Goal: Task Accomplishment & Management: Manage account settings

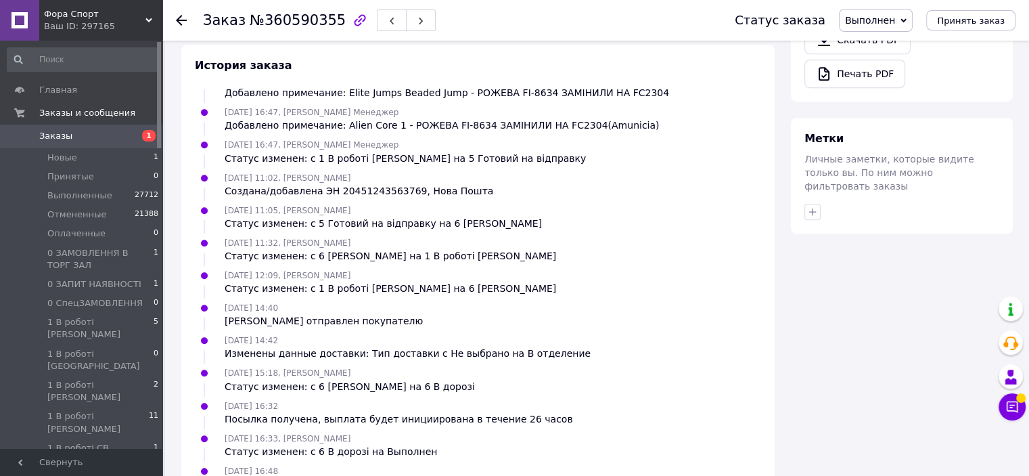
scroll to position [708, 0]
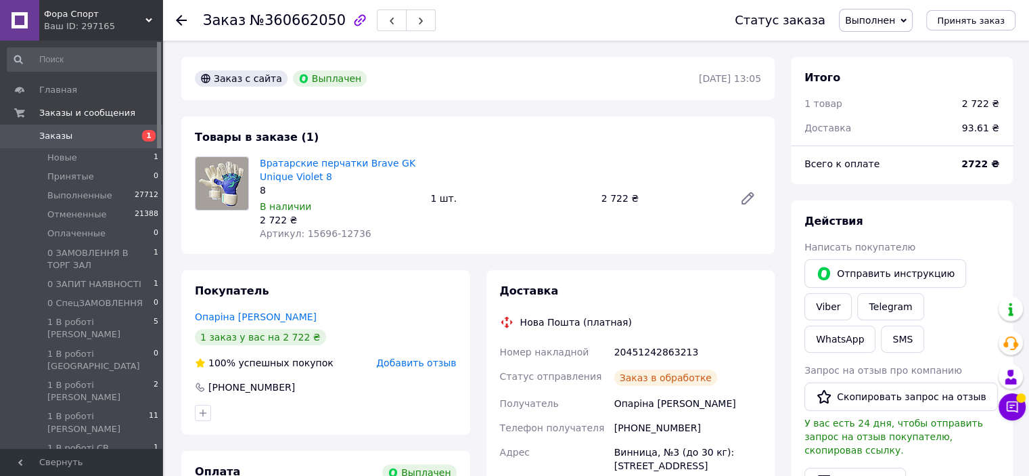
scroll to position [79, 0]
drag, startPoint x: 326, startPoint y: 181, endPoint x: 354, endPoint y: 165, distance: 32.1
click at [354, 165] on span "Вратарские перчатки Brave GK Unique Violet 8" at bounding box center [340, 169] width 160 height 27
copy link "Brave GK Unique Violet 8"
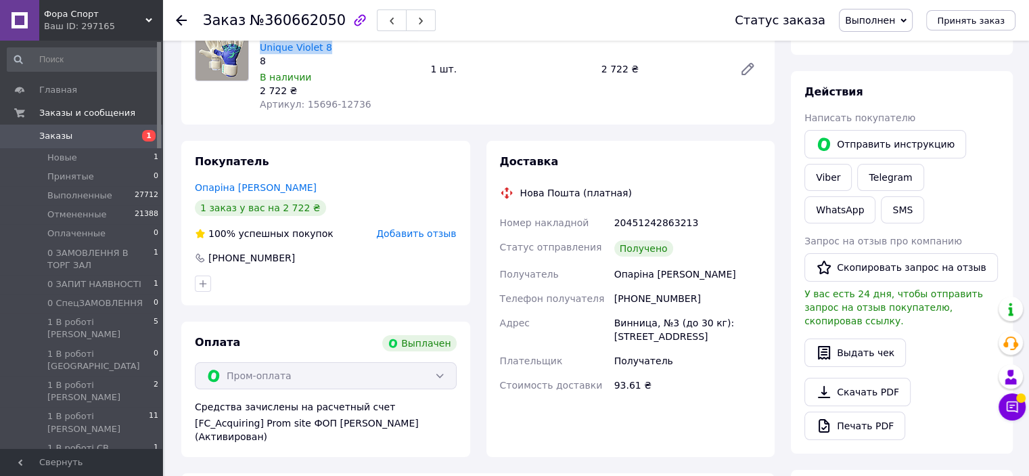
scroll to position [0, 0]
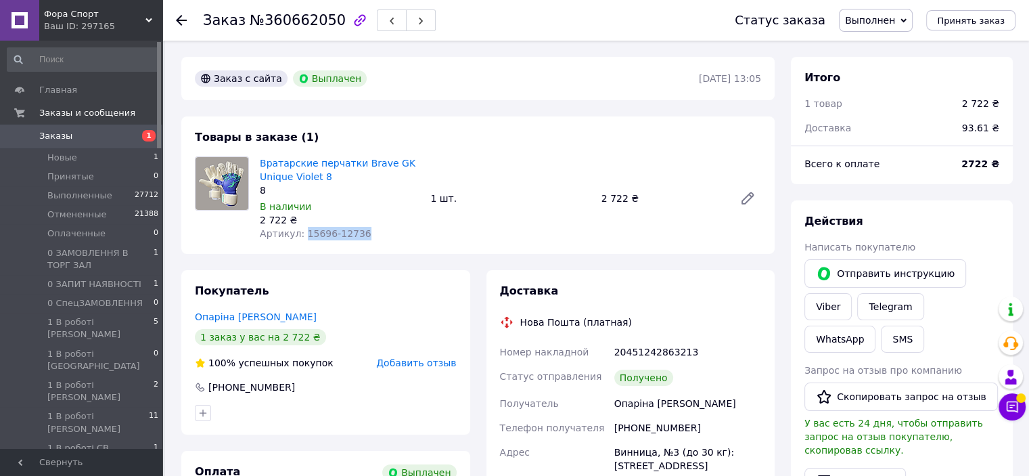
drag, startPoint x: 300, startPoint y: 235, endPoint x: 369, endPoint y: 233, distance: 68.3
click at [369, 233] on div "Артикул: 15696-12736" at bounding box center [340, 234] width 160 height 14
copy span "15696-12736"
click at [291, 19] on span "№360662050" at bounding box center [298, 20] width 96 height 16
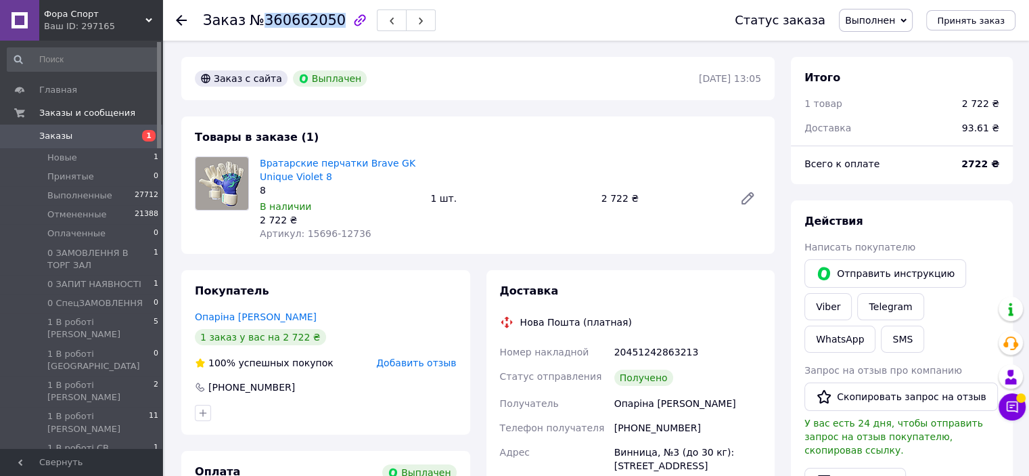
click at [291, 19] on span "№360662050" at bounding box center [298, 20] width 96 height 16
copy span "360662050"
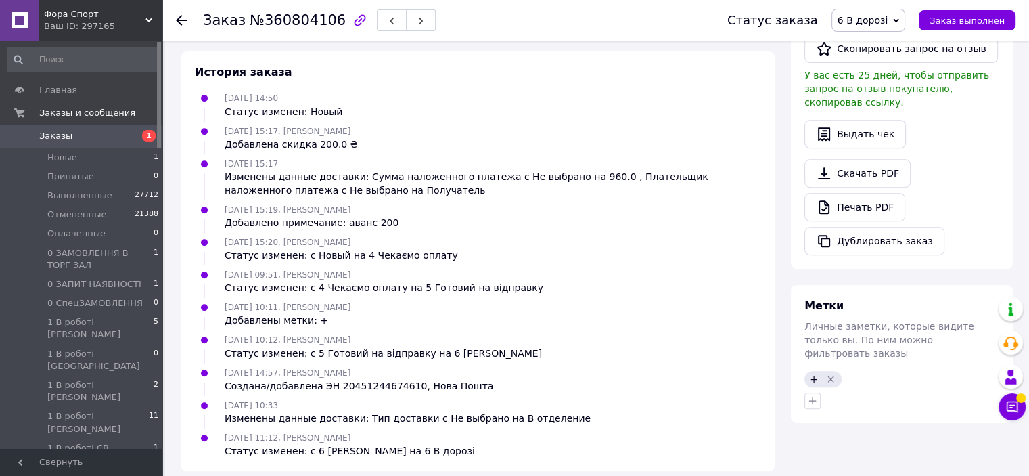
scroll to position [128, 0]
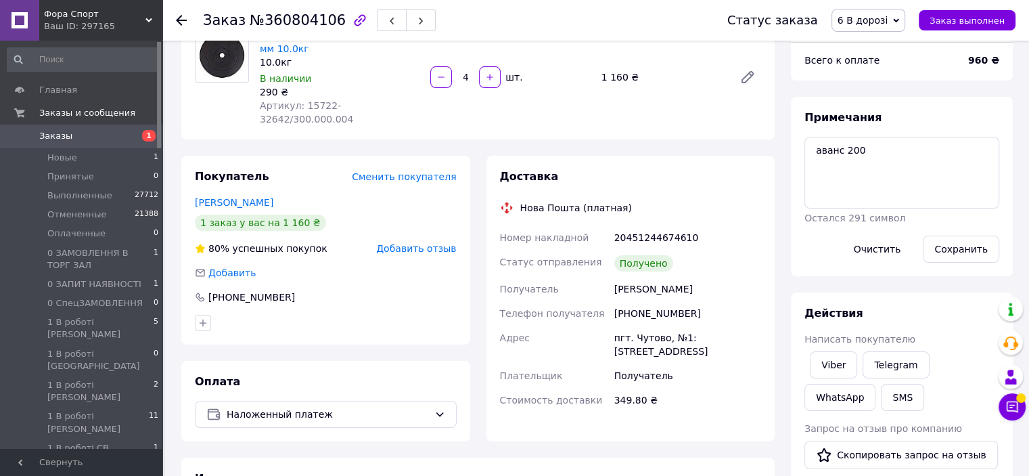
click at [856, 22] on span "6 В дорозі" at bounding box center [863, 20] width 50 height 11
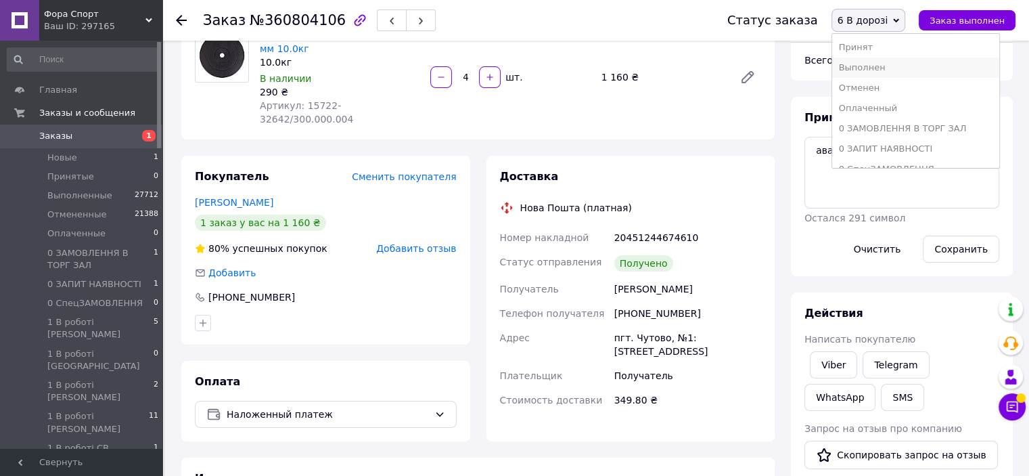
click at [861, 70] on li "Выполнен" at bounding box center [915, 68] width 167 height 20
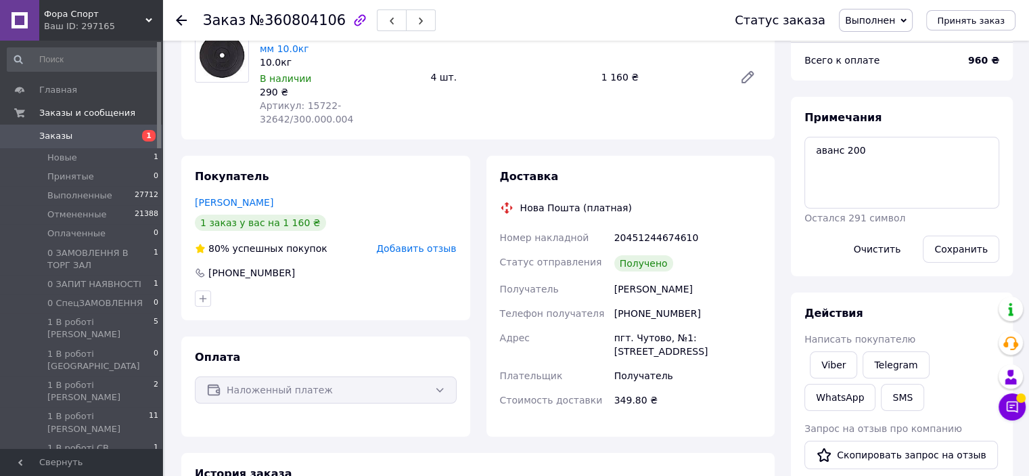
scroll to position [0, 0]
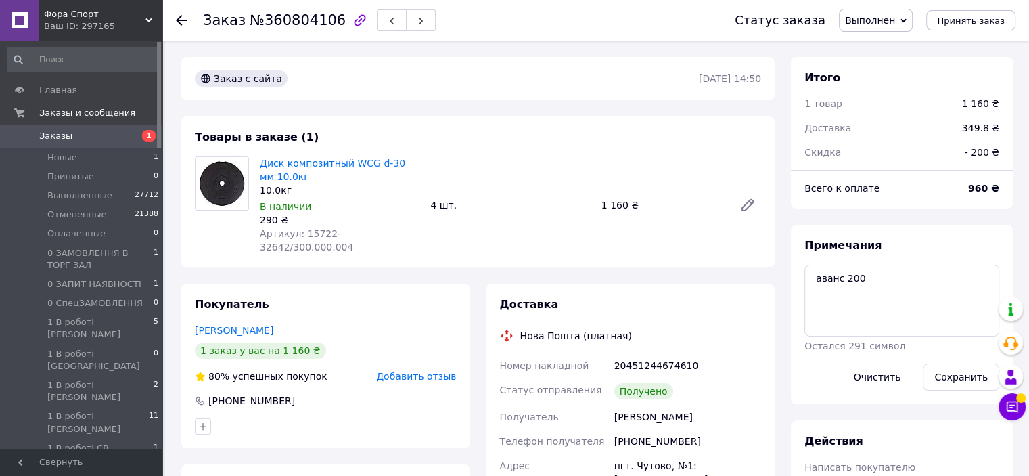
click at [628, 405] on div "Корнєва Анжела" at bounding box center [688, 417] width 152 height 24
copy div "Корнєва"
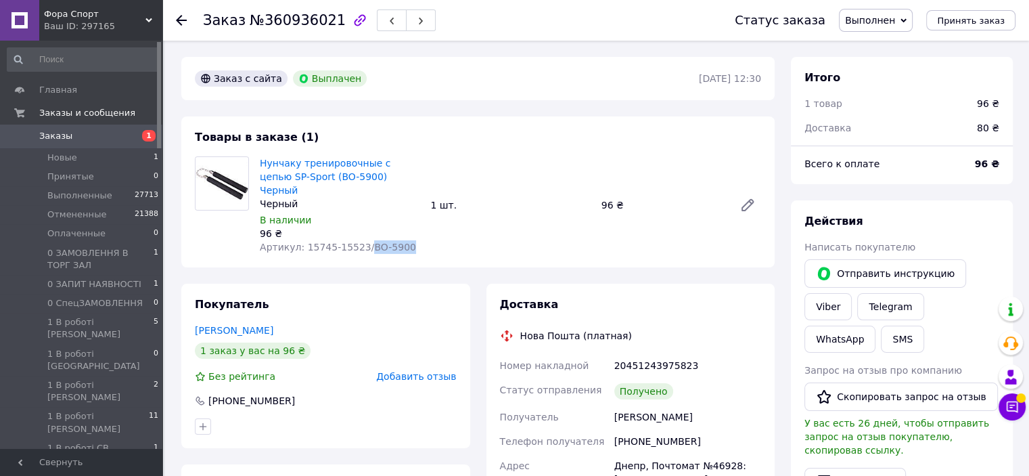
drag, startPoint x: 357, startPoint y: 235, endPoint x: 409, endPoint y: 235, distance: 52.1
click at [409, 240] on div "Артикул: 15745-15523/BO-5900" at bounding box center [340, 247] width 160 height 14
copy span "BO-5900"
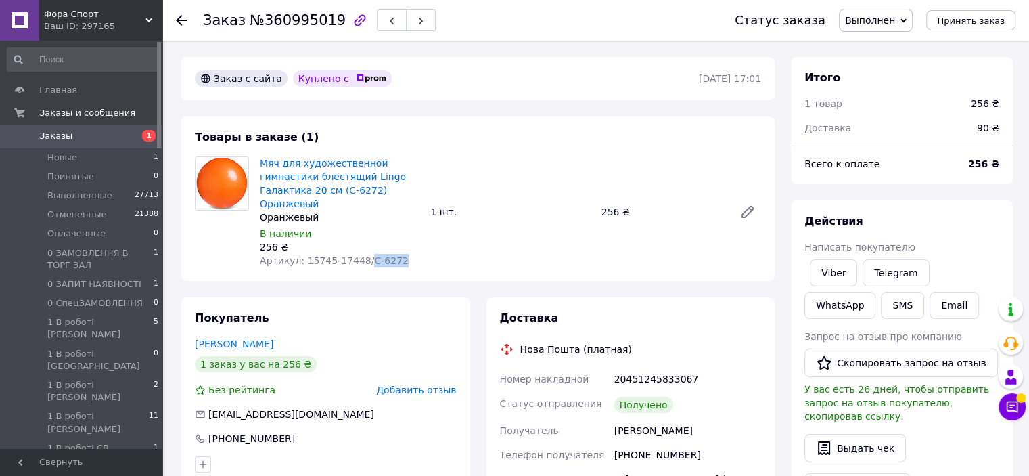
drag, startPoint x: 359, startPoint y: 261, endPoint x: 398, endPoint y: 263, distance: 38.6
click at [398, 263] on div "Артикул: 15745-17448/C-6272" at bounding box center [340, 261] width 160 height 14
copy span "C-6272"
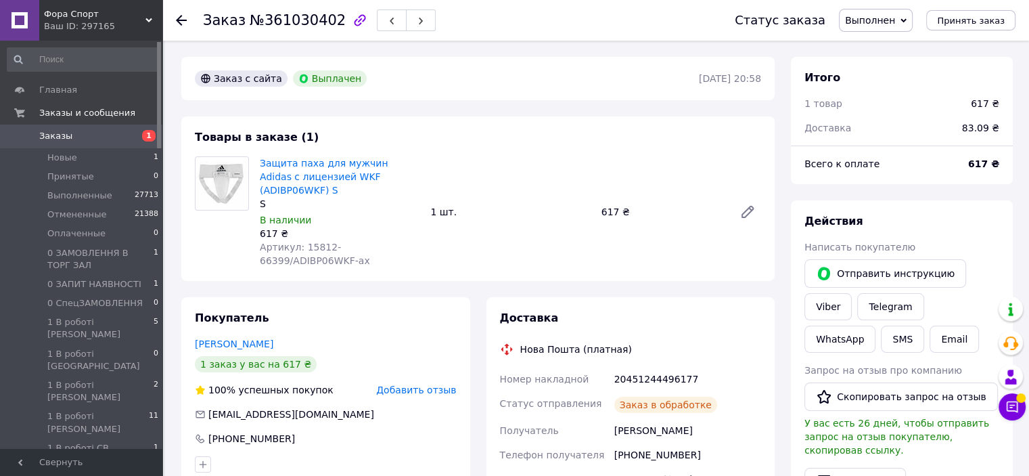
scroll to position [14, 0]
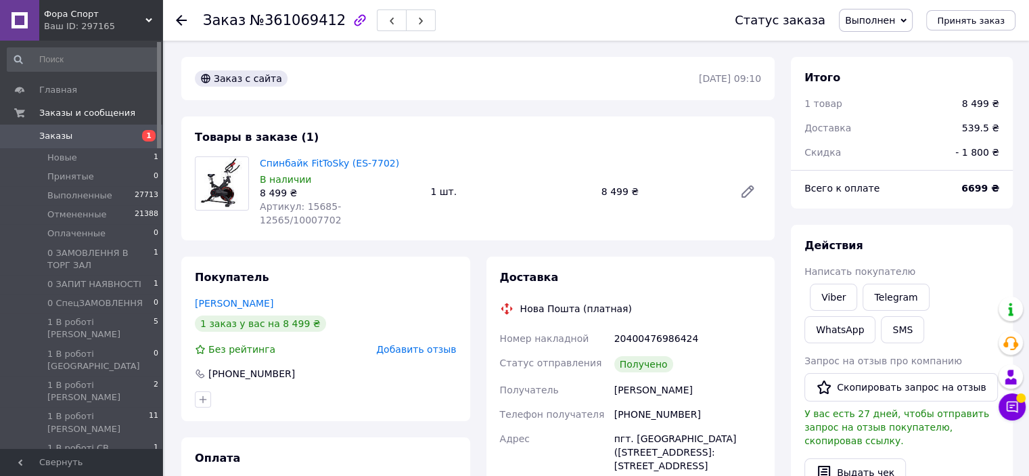
scroll to position [27, 0]
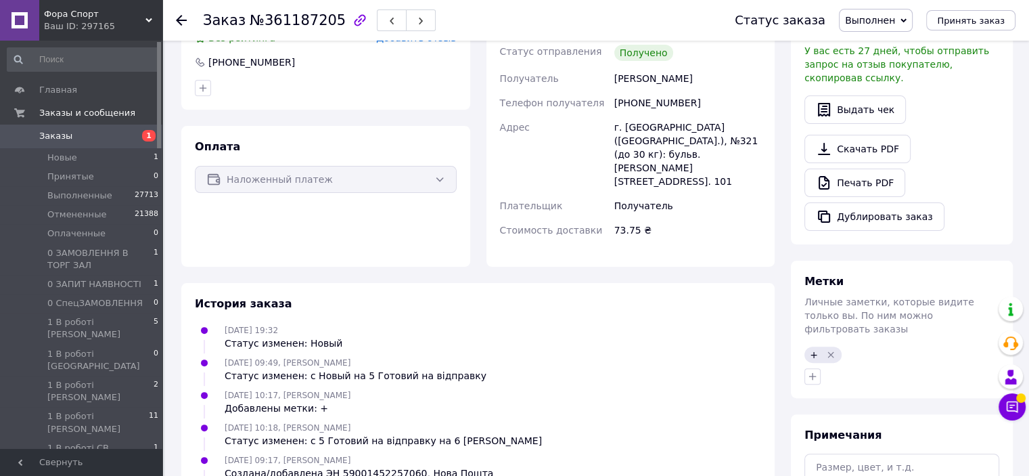
scroll to position [443, 0]
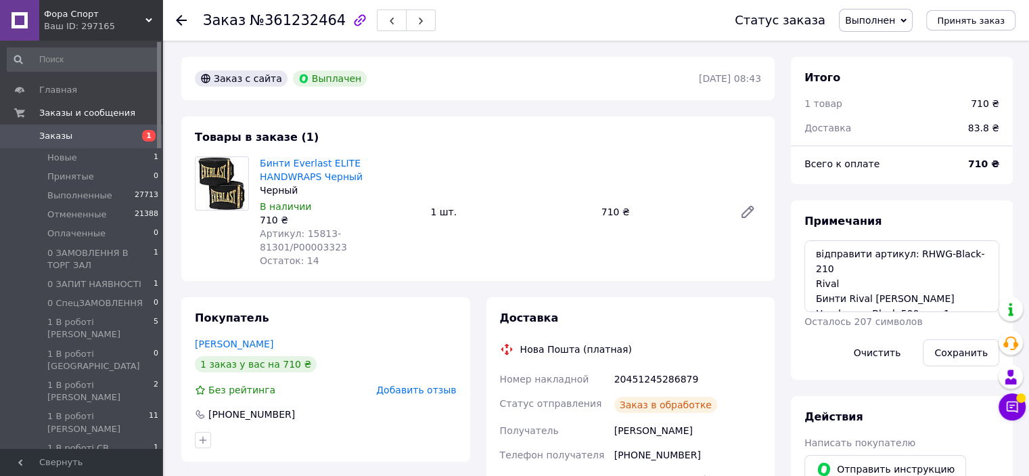
scroll to position [46, 0]
drag, startPoint x: 907, startPoint y: 254, endPoint x: 915, endPoint y: 266, distance: 14.6
click at [915, 266] on textarea "відправити артикул: RHWG-Black-210 Rival Бинти Rival [PERSON_NAME] Handwraps Bl…" at bounding box center [901, 276] width 195 height 72
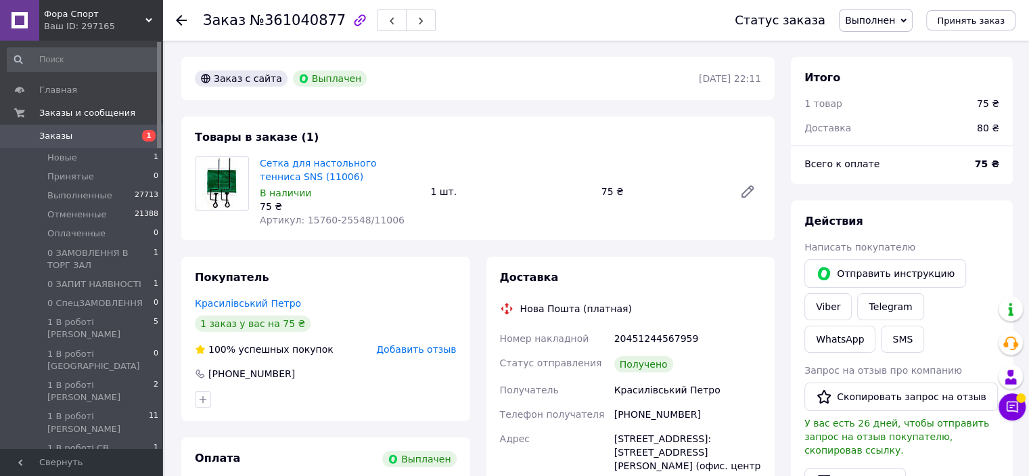
scroll to position [14, 0]
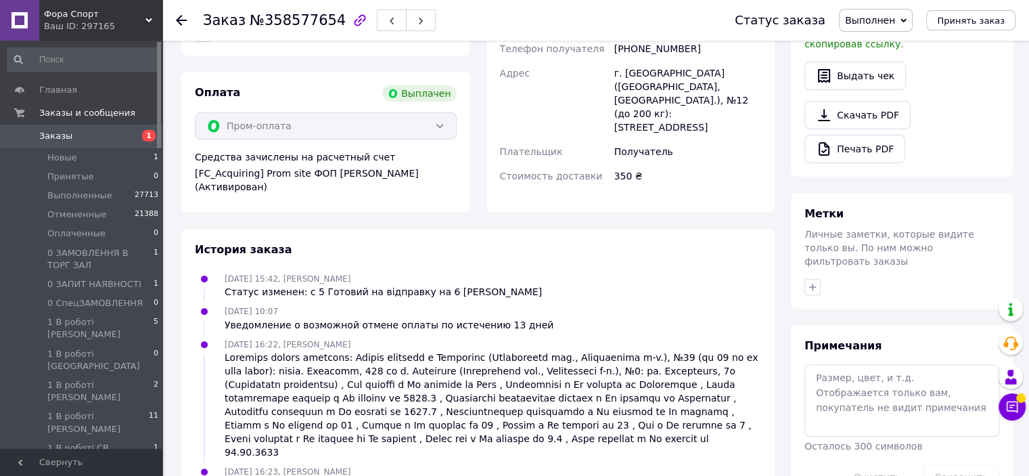
scroll to position [603, 0]
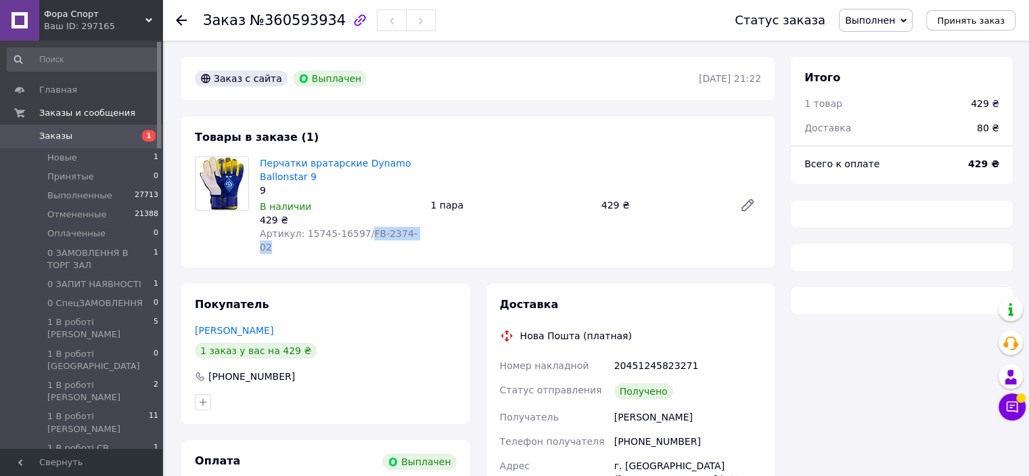
drag, startPoint x: 360, startPoint y: 235, endPoint x: 422, endPoint y: 235, distance: 62.2
click at [422, 235] on div "Перчатки вратарские Dynamo Ballonstar 9 9 В наличии 429 ₴ Артикул: 15745-16597/…" at bounding box center [339, 205] width 170 height 103
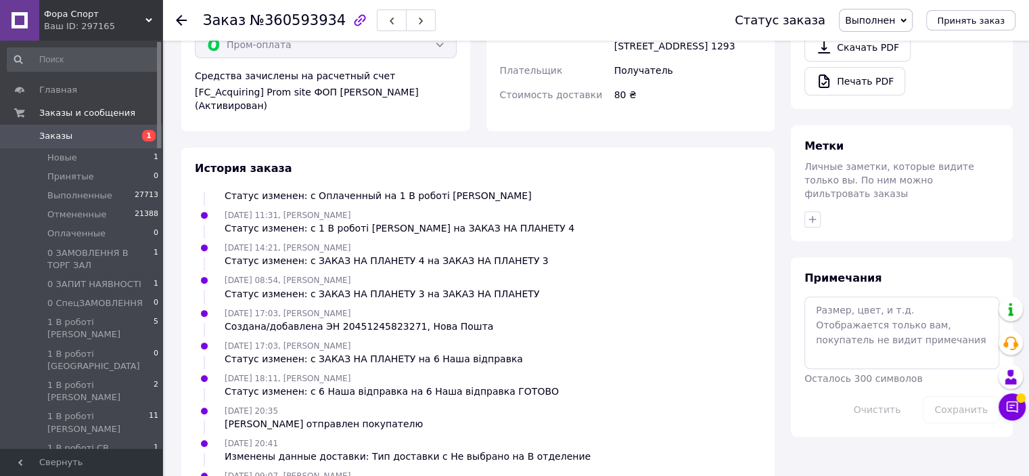
scroll to position [603, 0]
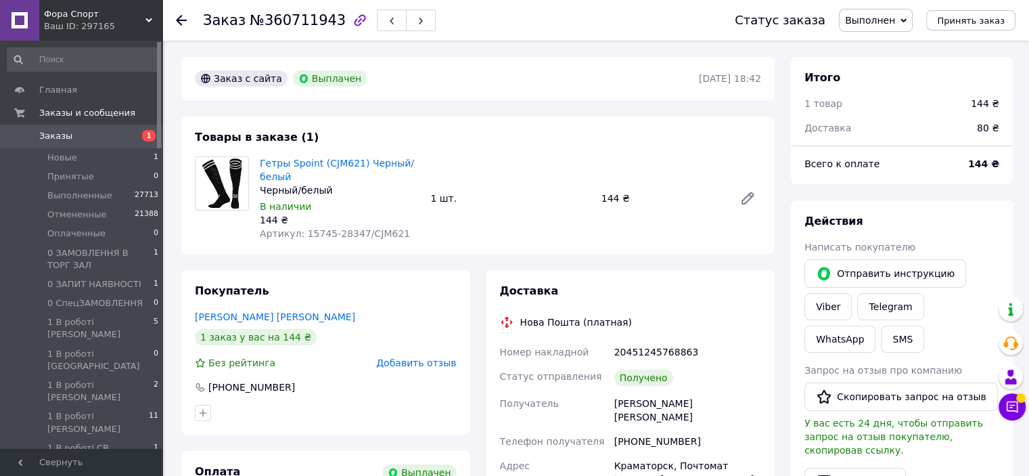
click at [370, 232] on span "Артикул: 15745-28347/CJM621" at bounding box center [335, 233] width 150 height 11
copy span "CJM621"
